Goal: Find contact information: Find contact information

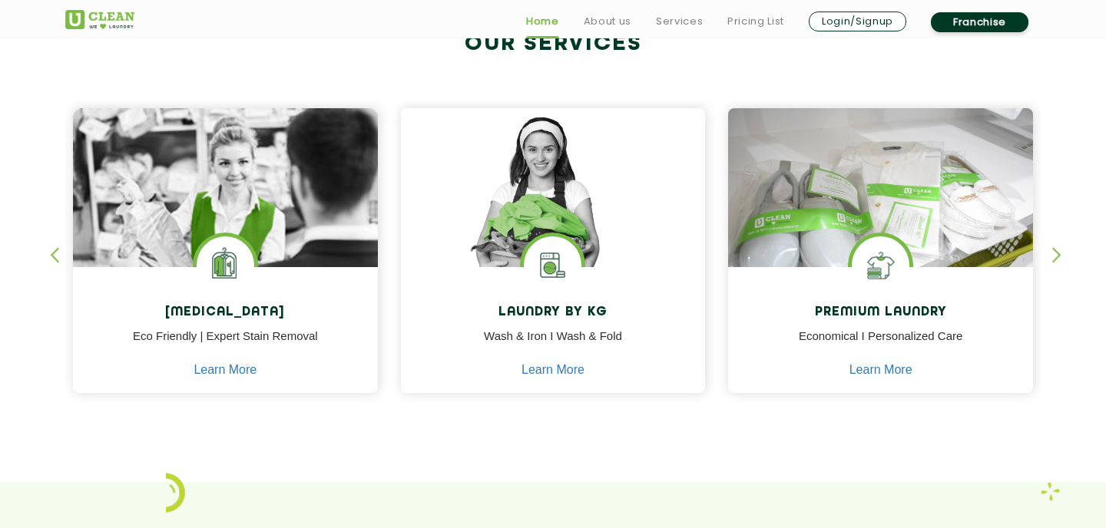
scroll to position [723, 0]
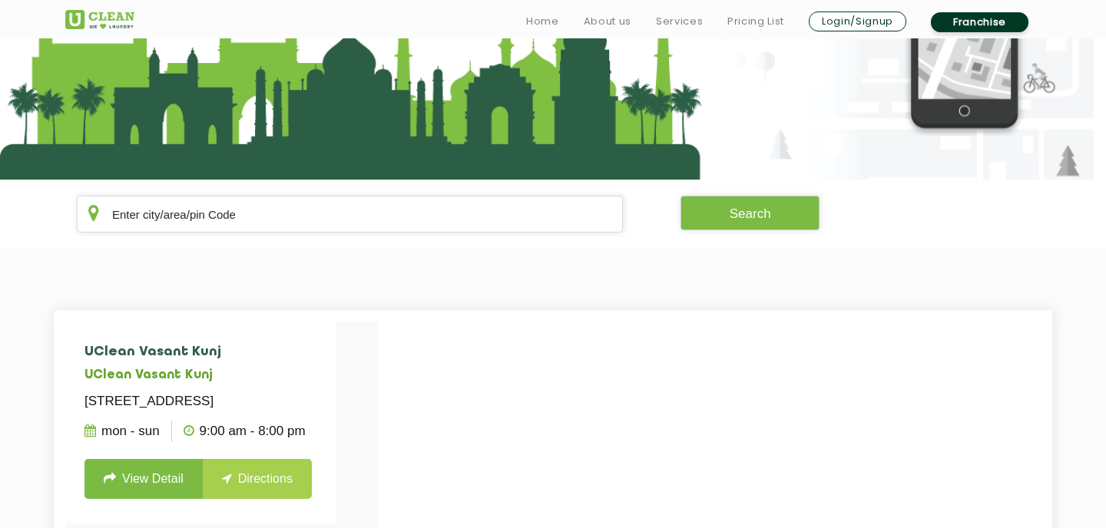
scroll to position [191, 0]
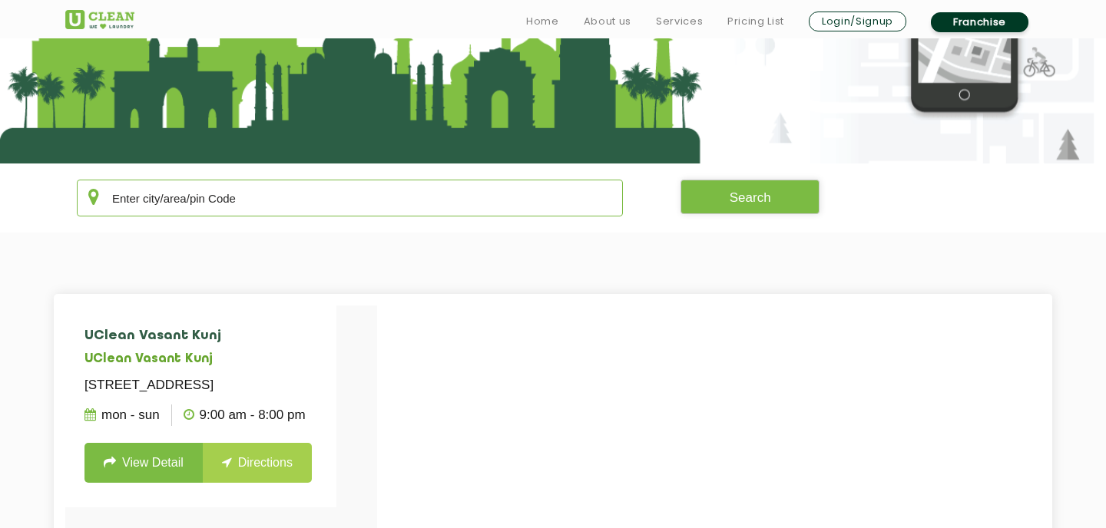
click at [257, 199] on input "text" at bounding box center [350, 198] width 546 height 37
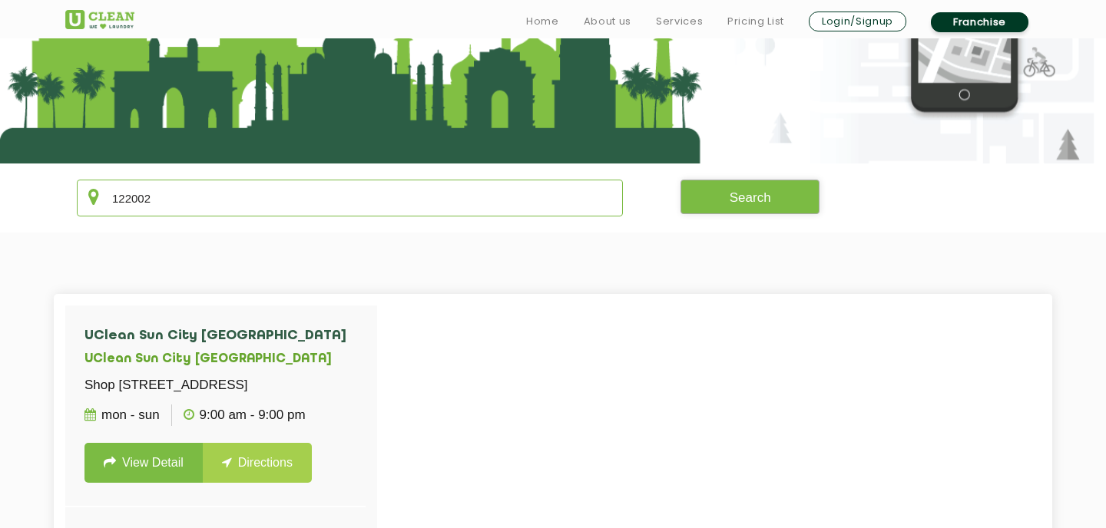
type input "122002"
click at [755, 200] on button "Search" at bounding box center [751, 197] width 140 height 35
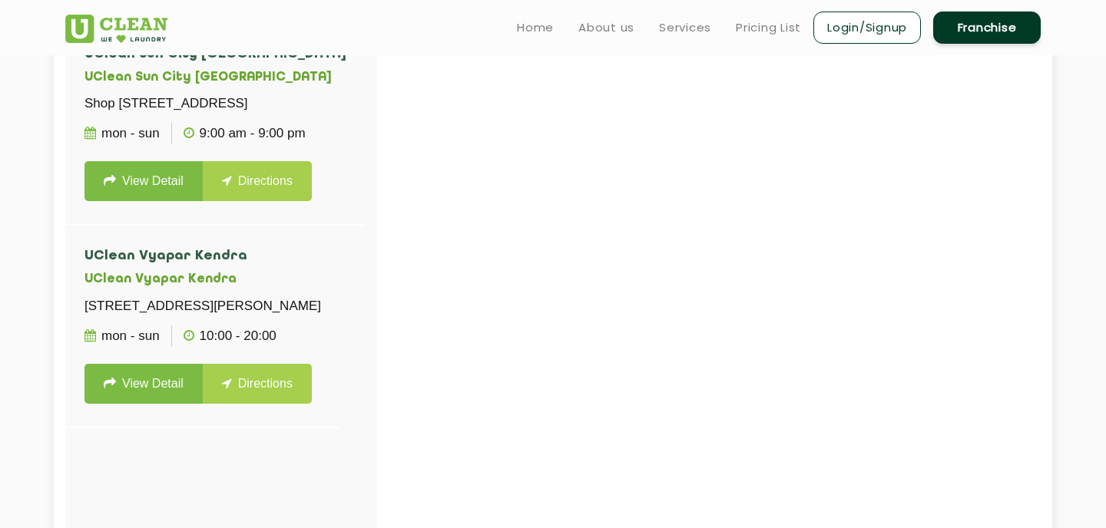
scroll to position [442, 0]
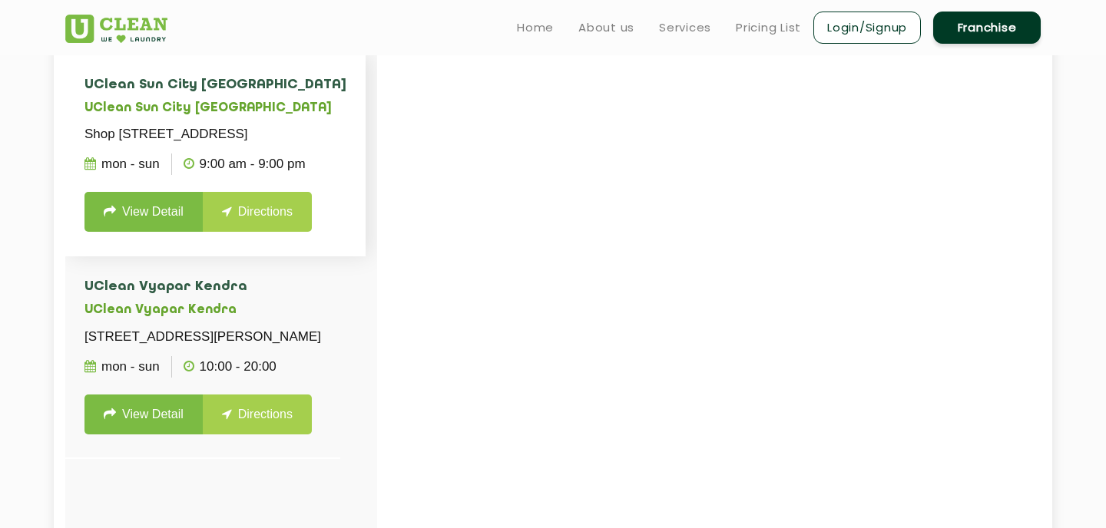
click at [148, 232] on link "View Detail" at bounding box center [143, 212] width 118 height 40
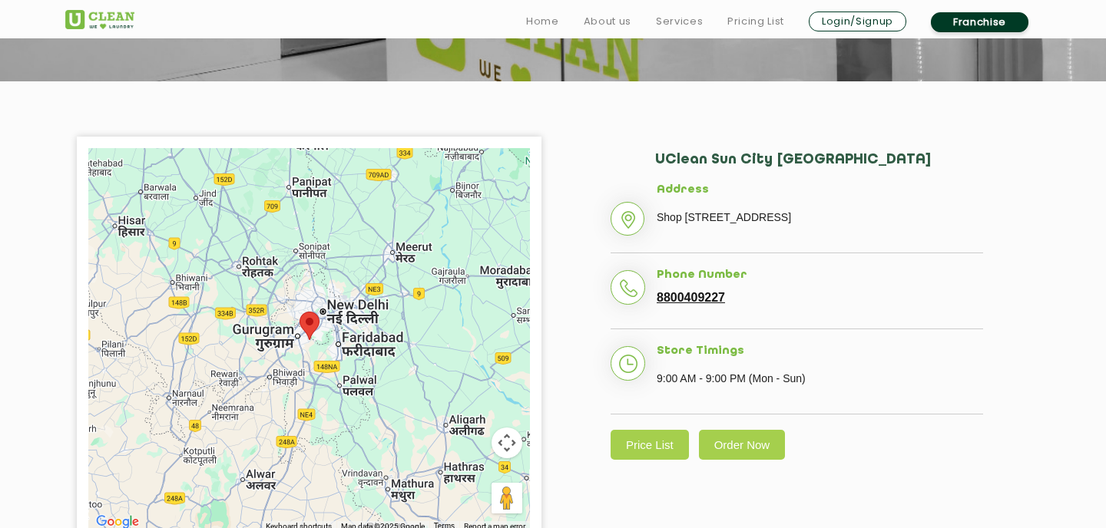
scroll to position [274, 0]
click at [721, 210] on p "Shop No.1, Tower, Ground Floor, Sun City Arcade, Golf Course Road Sector 54, Gu…" at bounding box center [820, 216] width 326 height 23
drag, startPoint x: 836, startPoint y: 239, endPoint x: 649, endPoint y: 221, distance: 187.5
click at [649, 221] on li "Address Shop No.1, Tower, Ground Floor, Sun City Arcade, Golf Course Road Secto…" at bounding box center [797, 218] width 373 height 70
copy p "Shop No.1, Tower, Ground Floor, Sun City Arcade, Golf Course Road Sector 54, Gu…"
